Goal: Navigation & Orientation: Understand site structure

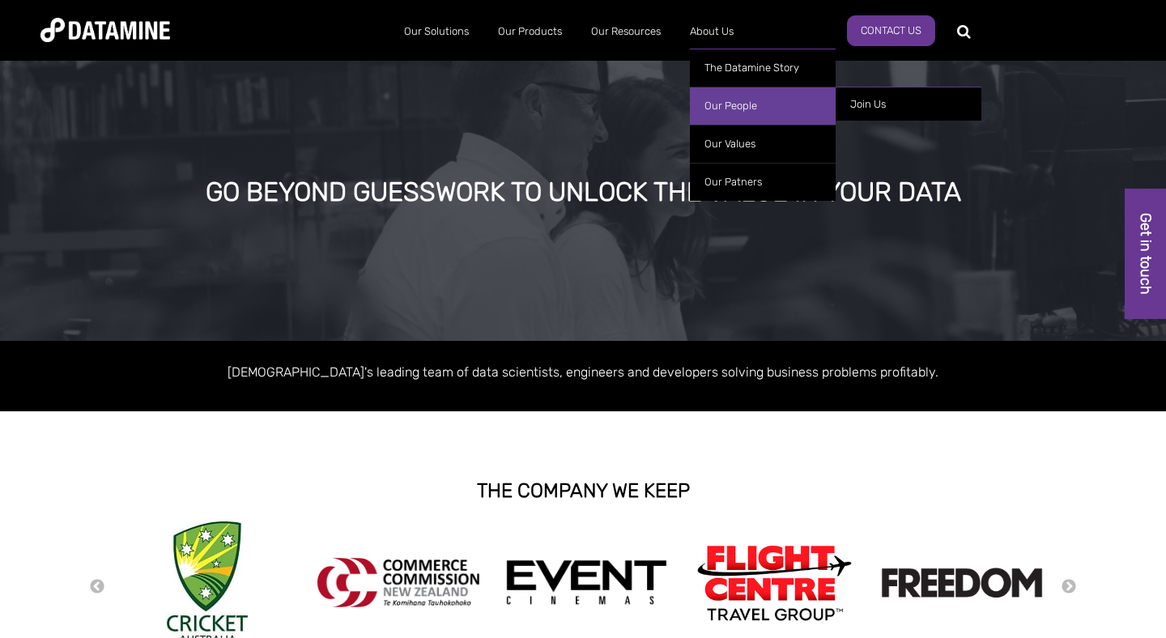
click at [747, 104] on link "Our People" at bounding box center [763, 106] width 146 height 38
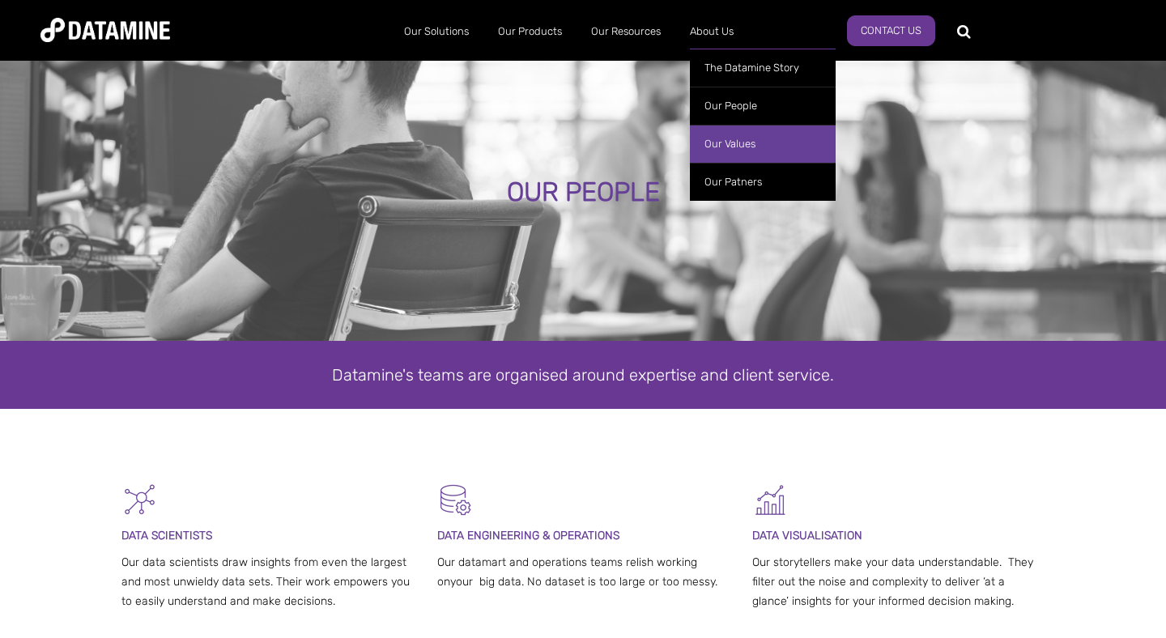
click at [738, 136] on link "Our Values" at bounding box center [763, 144] width 146 height 38
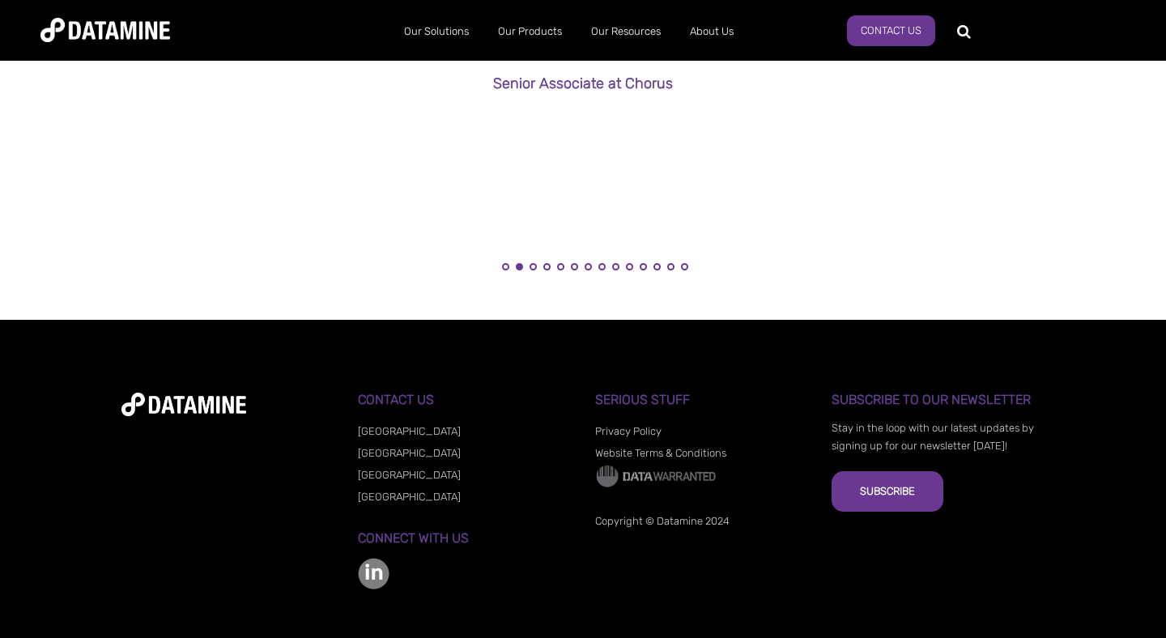
scroll to position [1789, 0]
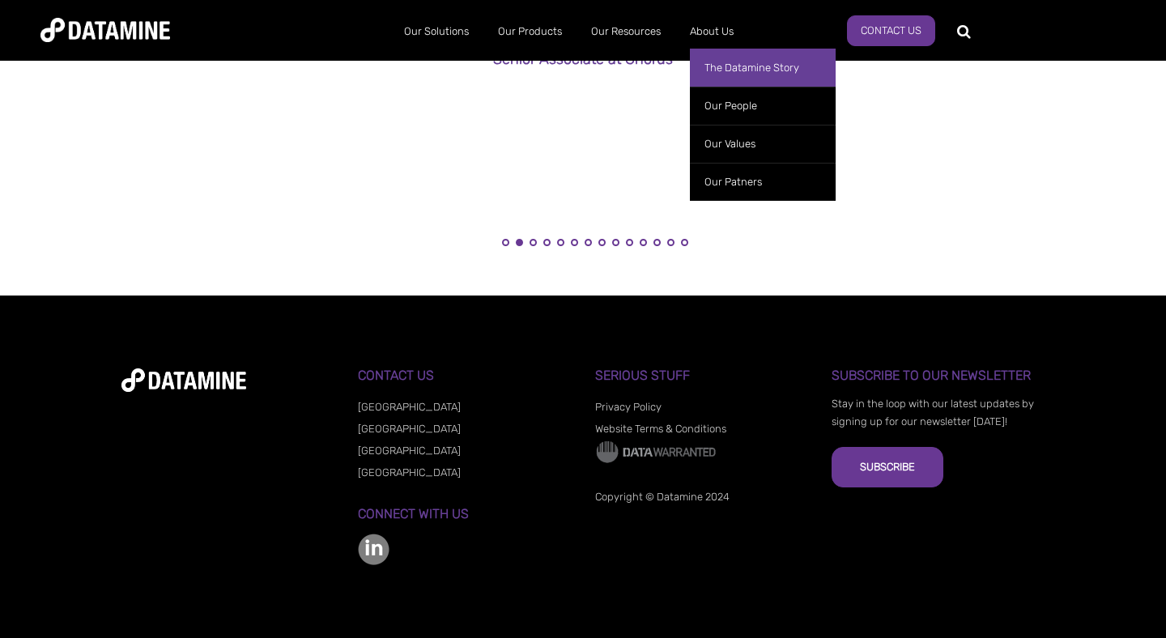
click at [725, 78] on link "The Datamine Story" at bounding box center [763, 68] width 146 height 38
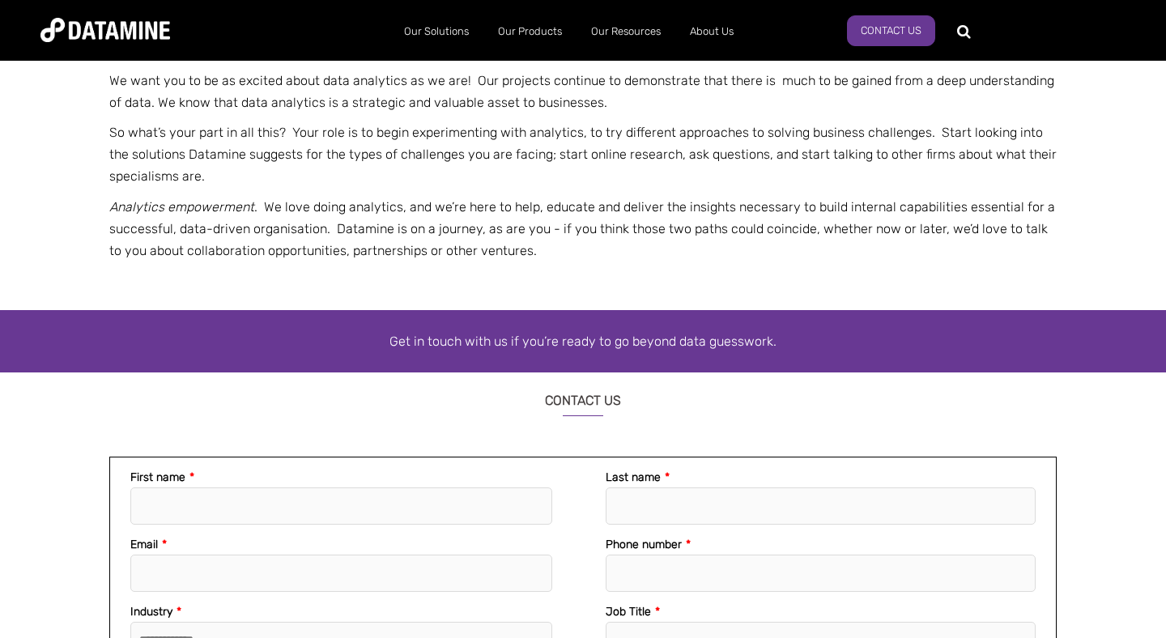
scroll to position [1140, 0]
